Goal: Communication & Community: Answer question/provide support

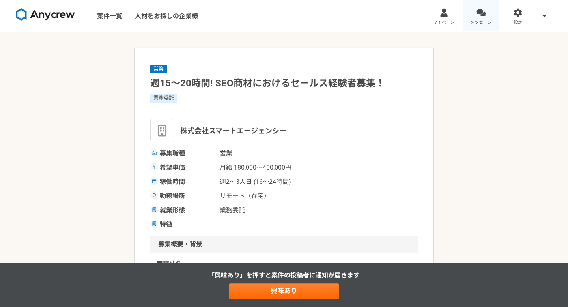
click at [492, 13] on link "メッセージ" at bounding box center [481, 16] width 37 height 32
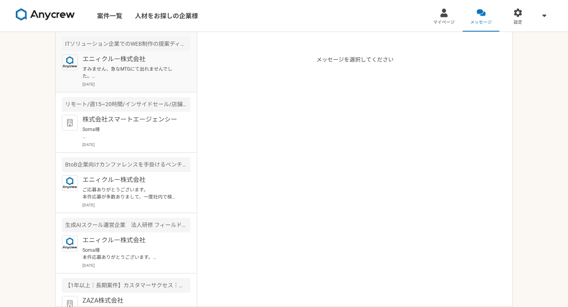
click at [123, 66] on p "すみません、急なMTGにて出れませんでした。 先ほど折り返しさせていただきました。 よろしくお願いいたします。" at bounding box center [130, 73] width 97 height 14
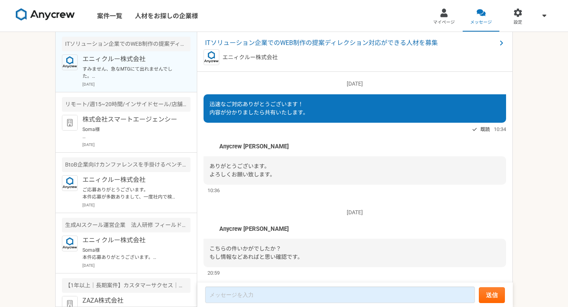
scroll to position [648, 0]
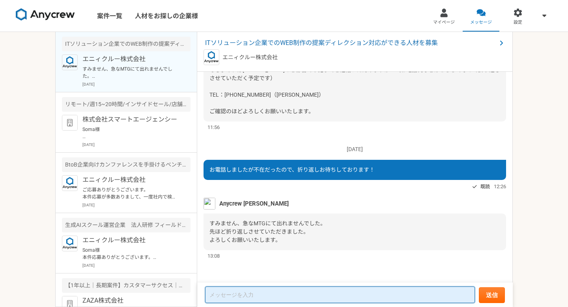
click at [269, 298] on textarea at bounding box center [340, 294] width 270 height 17
type textarea "u"
type textarea "1"
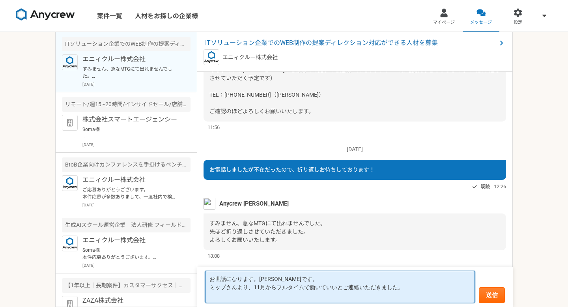
click at [400, 289] on textarea "お世話になります。梅村です。 ミップさんより、11月からフルタイムで働いていいとご連絡いただきました。" at bounding box center [340, 287] width 270 height 32
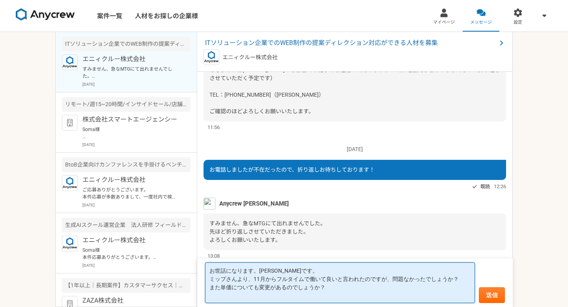
click at [464, 281] on textarea "お世話になります。梅村です。 ミップさんより、11月からフルタイムで働いて良いと言われたのですが、問題なかったでしょうか？ また単価についても変更があるのでし…" at bounding box center [340, 282] width 270 height 41
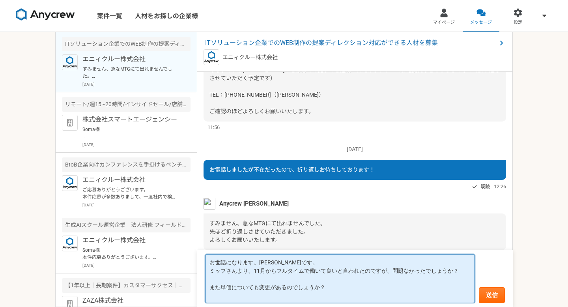
click at [328, 296] on textarea "お世話になります。梅村です。 ミップさんより、11月からフルタイムで働いて良いと言われたのですが、問題なかったでしょうか？ また単価についても変更があるのでし…" at bounding box center [340, 278] width 270 height 49
type textarea "お世話になります。[PERSON_NAME]です。 ミップさんより、11月からフルタイムで働いて良いと言われたのですが、問題なかったでしょうか？ また単価につ…"
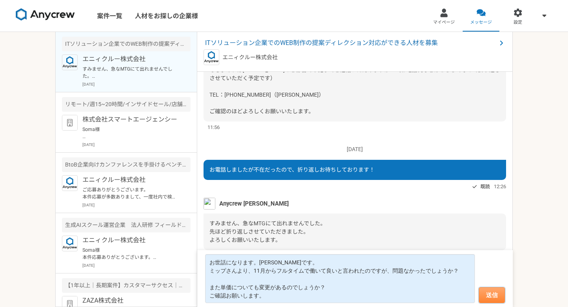
click at [492, 298] on button "送信" at bounding box center [492, 295] width 26 height 16
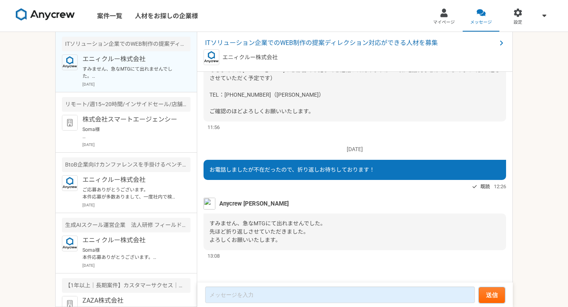
scroll to position [693, 0]
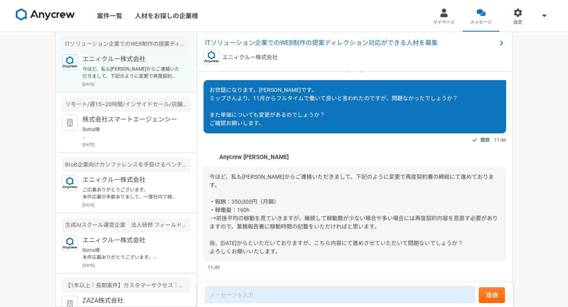
scroll to position [730, 0]
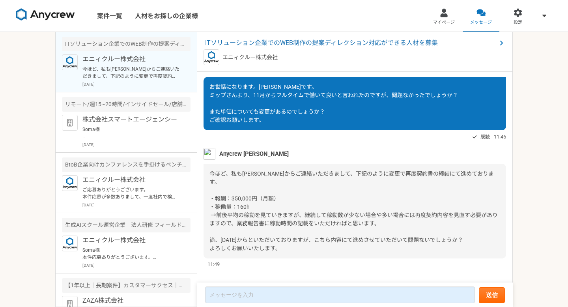
click at [270, 211] on div "今ほど、私も[PERSON_NAME]からご連絡いただきまして、下記のように変更で再度契約書の締結にて進めております。 ・報酬：350,000円（月額） ・稼…" at bounding box center [355, 211] width 303 height 95
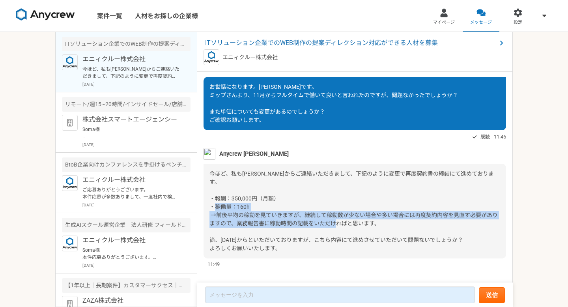
click at [270, 211] on div "今ほど、私も[PERSON_NAME]からご連絡いただきまして、下記のように変更で再度契約書の締結にて進めております。 ・報酬：350,000円（月額） ・稼…" at bounding box center [355, 211] width 303 height 95
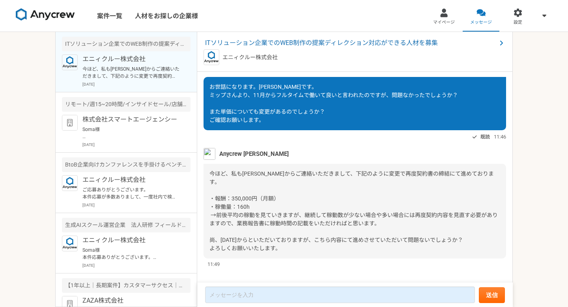
click at [276, 183] on div "今ほど、私も[PERSON_NAME]からご連絡いただきまして、下記のように変更で再度契約書の締結にて進めております。 ・報酬：350,000円（月額） ・稼…" at bounding box center [355, 211] width 303 height 95
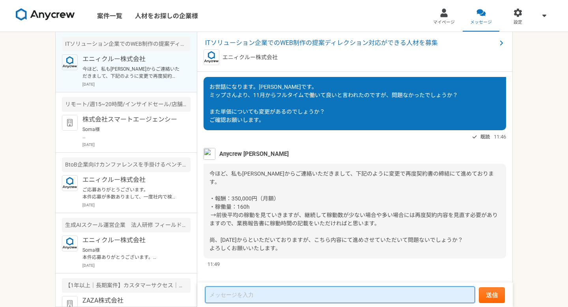
click at [241, 293] on textarea at bounding box center [340, 294] width 270 height 17
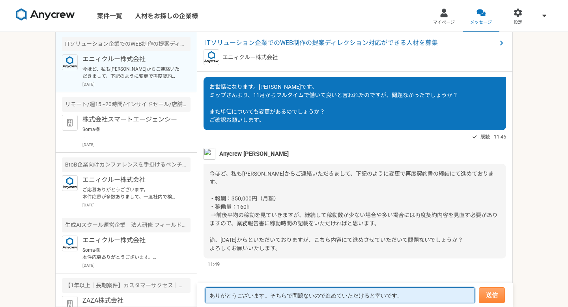
type textarea "ありがとうございます。そちらで問題ないので進めていただけると幸いです。"
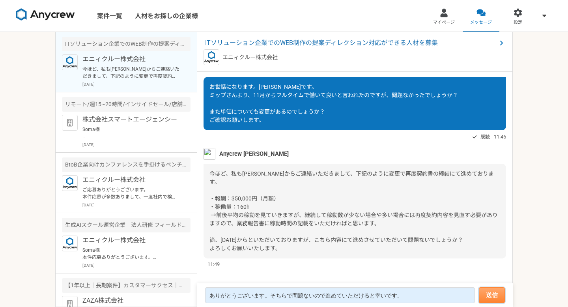
click at [483, 300] on button "送信" at bounding box center [492, 295] width 26 height 16
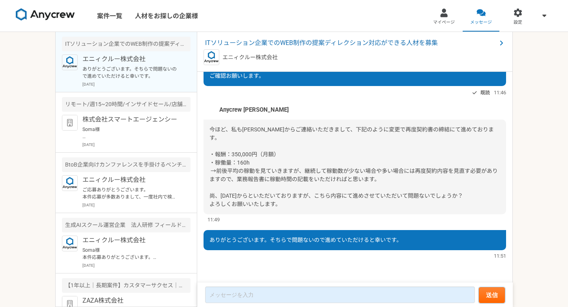
scroll to position [684, 0]
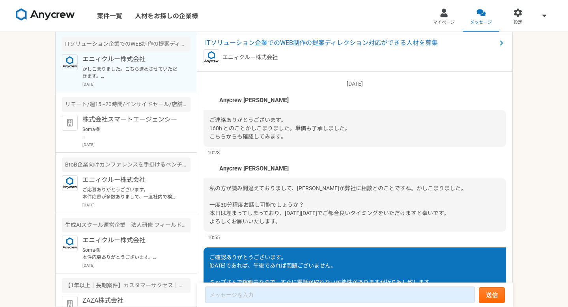
scroll to position [600, 0]
